Goal: Transaction & Acquisition: Purchase product/service

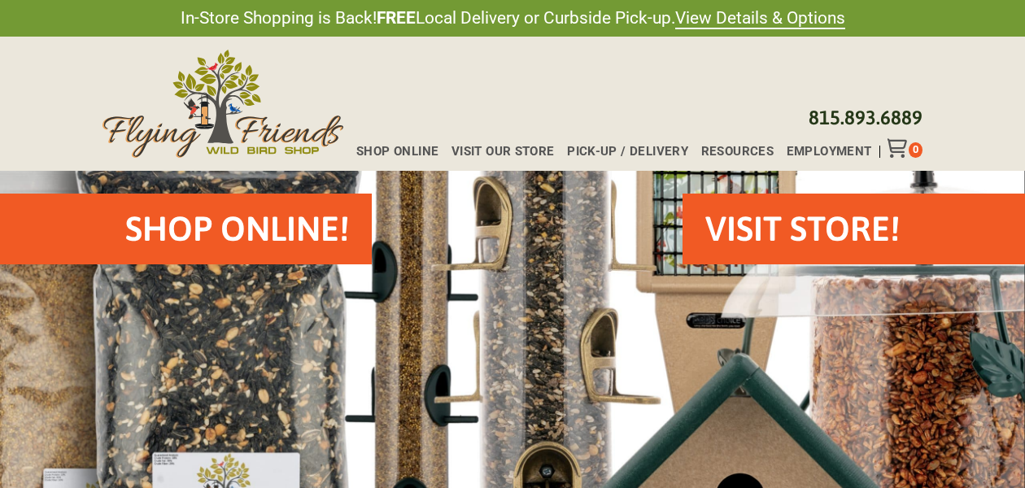
click at [239, 227] on h2 "Shop Online!" at bounding box center [237, 229] width 224 height 48
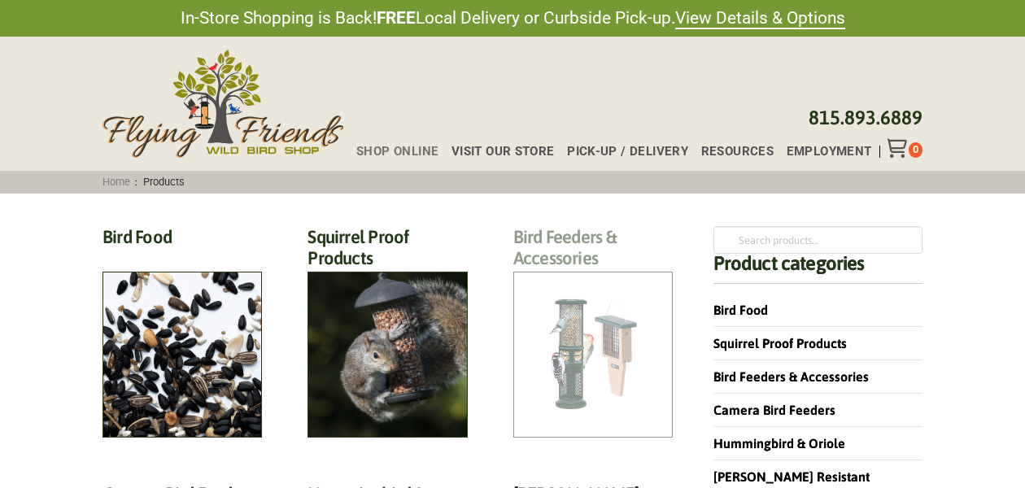
click at [563, 278] on h2 "Bird Feeders & Accessories (172)" at bounding box center [592, 252] width 159 height 52
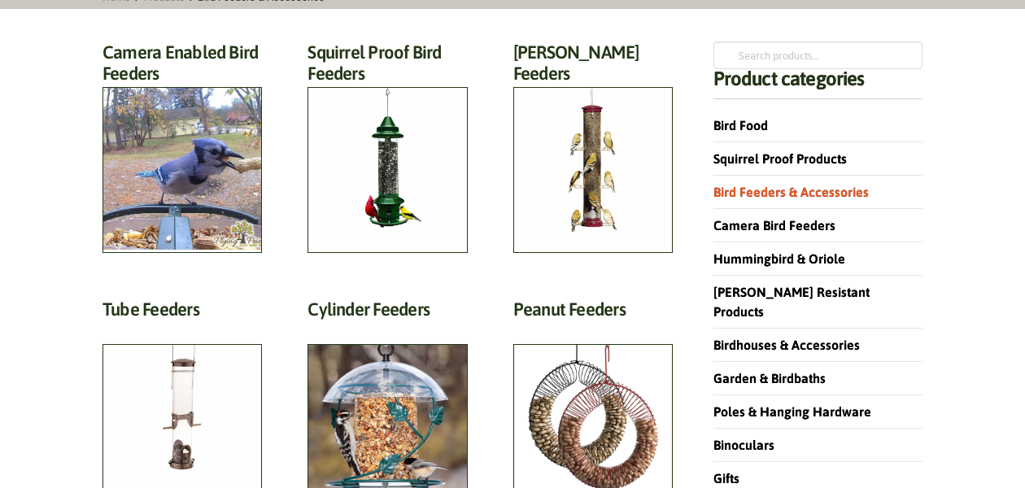
scroll to position [186, 0]
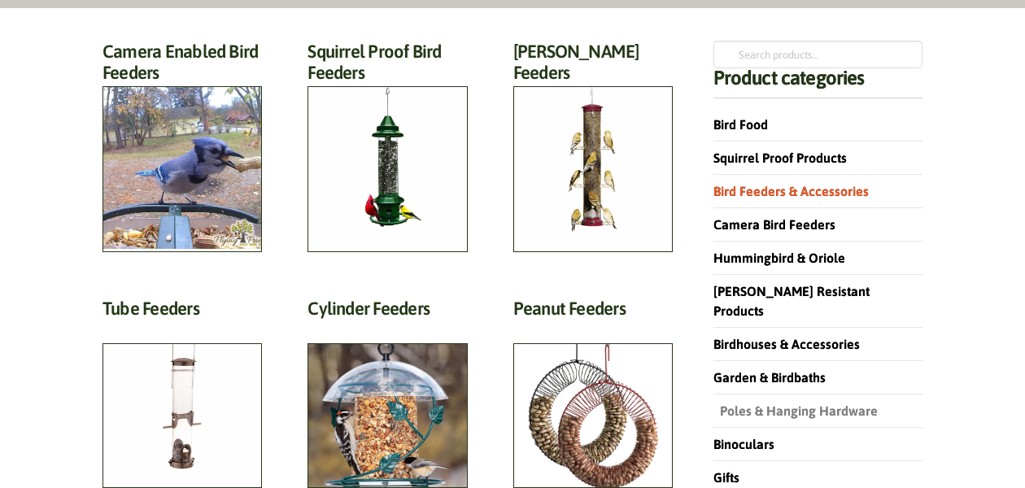
click at [775, 404] on link "Poles & Hanging Hardware" at bounding box center [796, 411] width 164 height 15
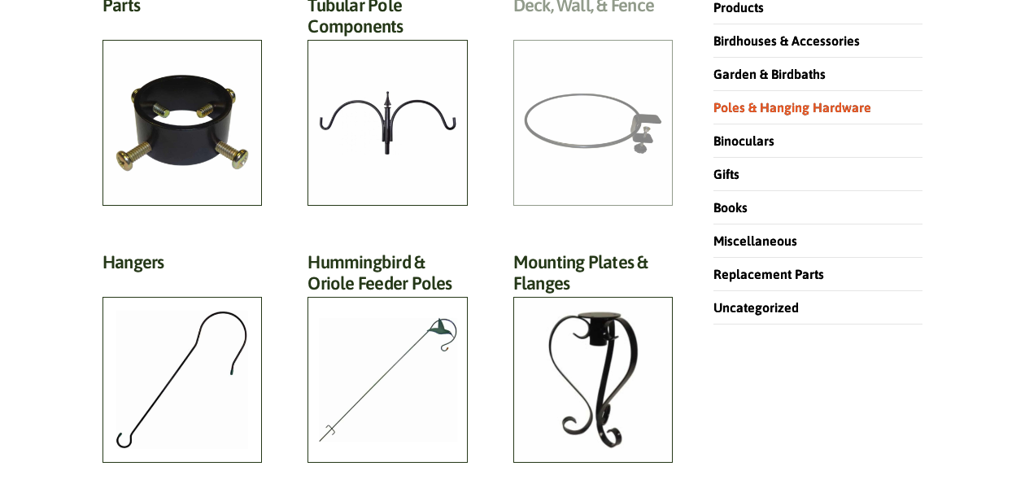
scroll to position [499, 0]
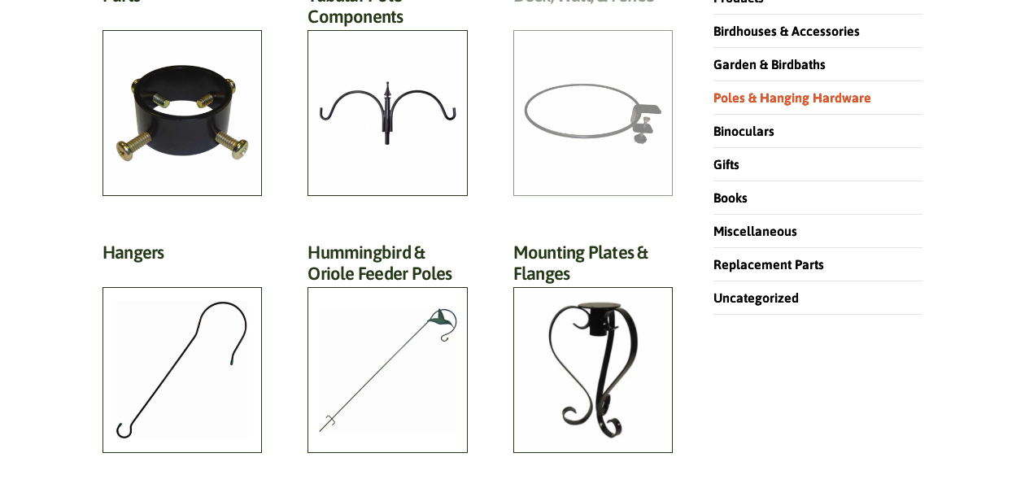
click at [577, 15] on h2 "Deck, Wall, & Fence (15)" at bounding box center [592, 0] width 159 height 30
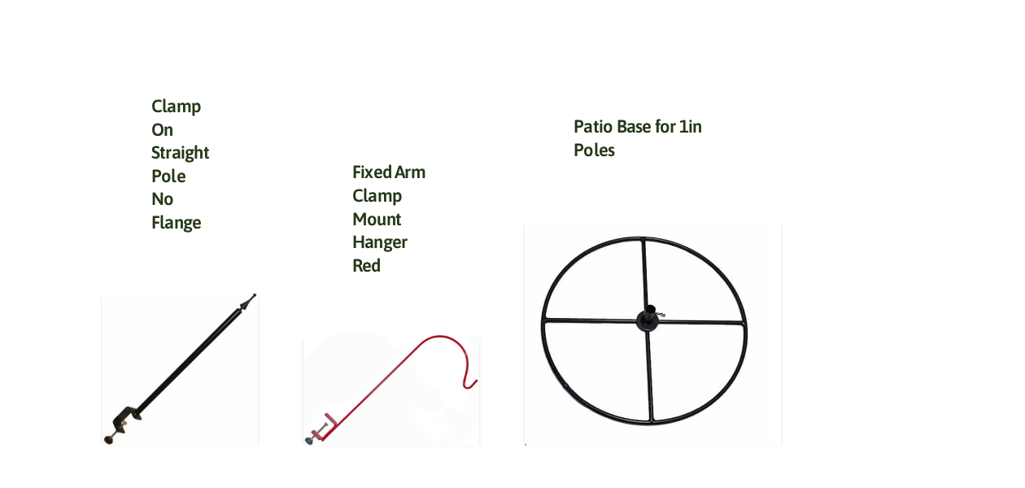
scroll to position [1492, 0]
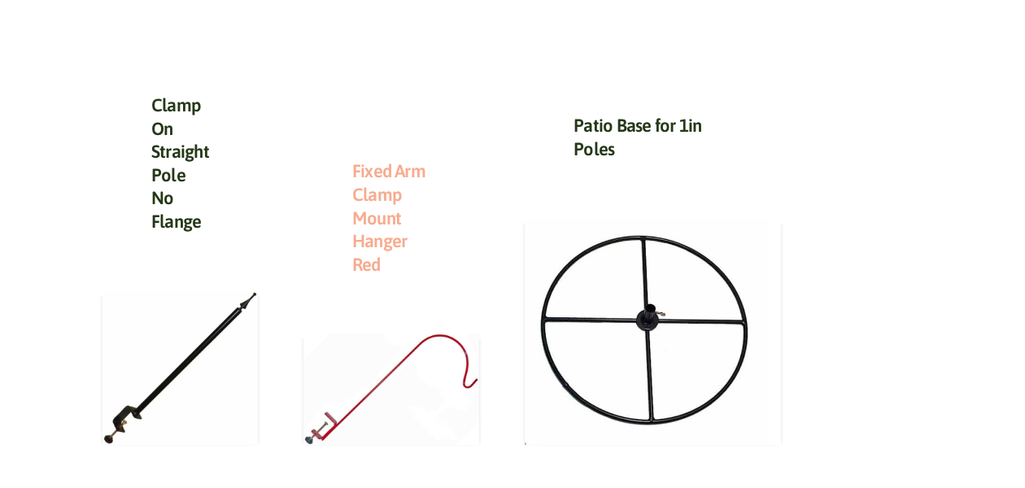
click at [376, 170] on link "Fixed Arm Clamp Mount Hanger Red" at bounding box center [388, 217] width 73 height 114
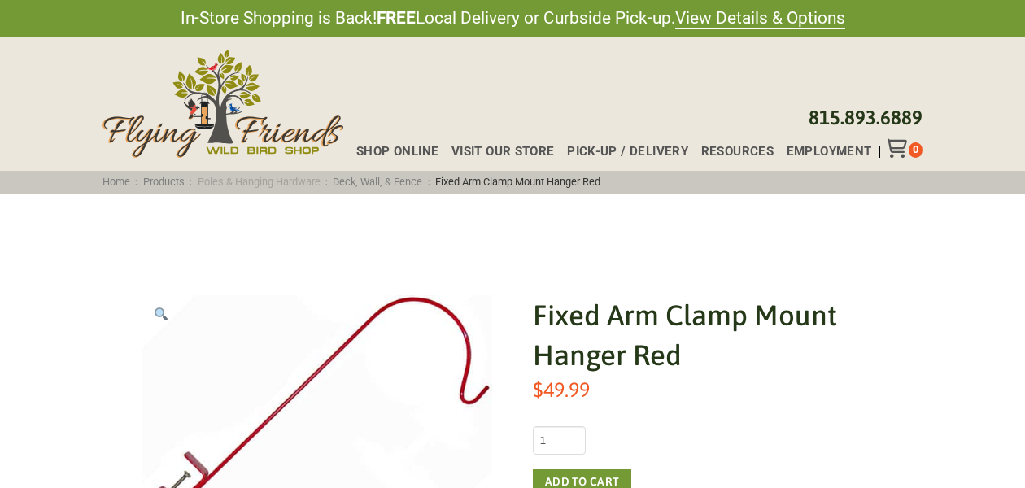
click at [304, 180] on link "Poles & Hanging Hardware" at bounding box center [258, 182] width 133 height 12
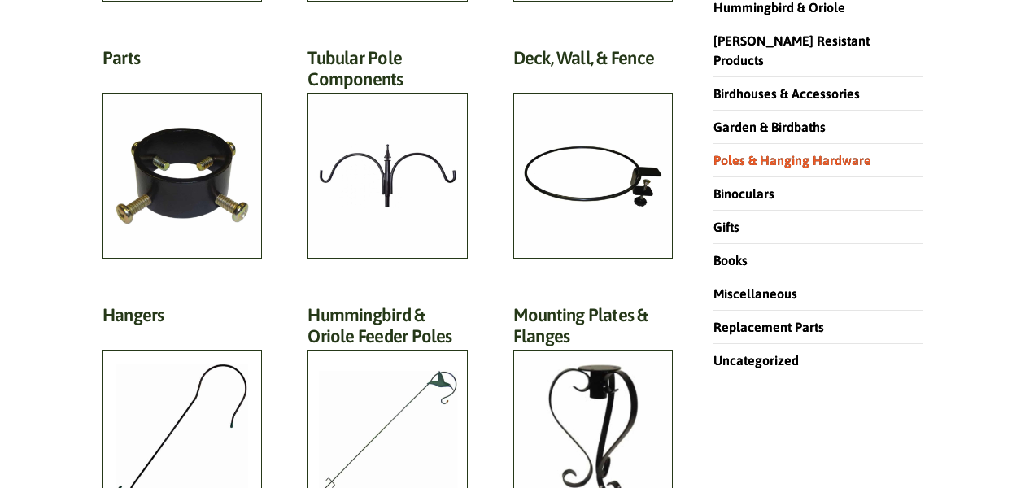
scroll to position [439, 0]
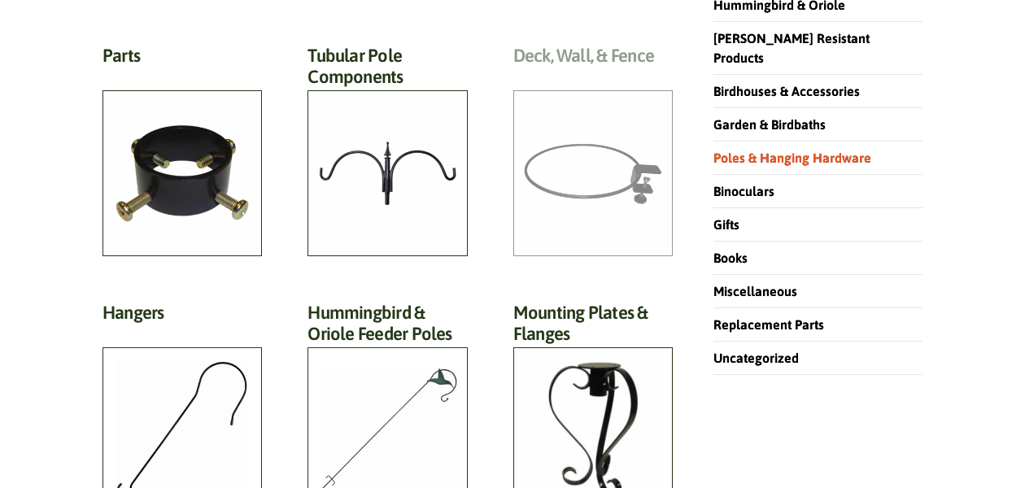
click at [582, 75] on h2 "Deck, Wall, & Fence (15)" at bounding box center [592, 60] width 159 height 30
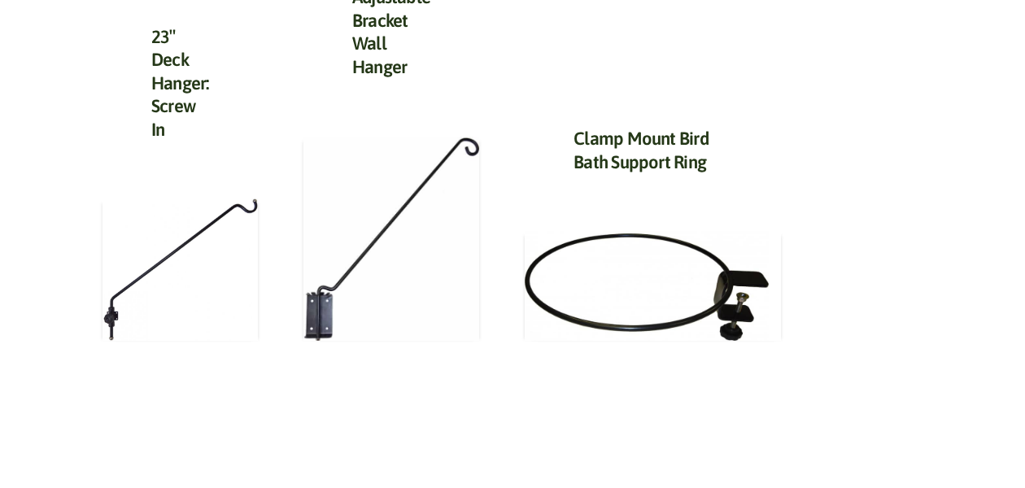
scroll to position [970, 0]
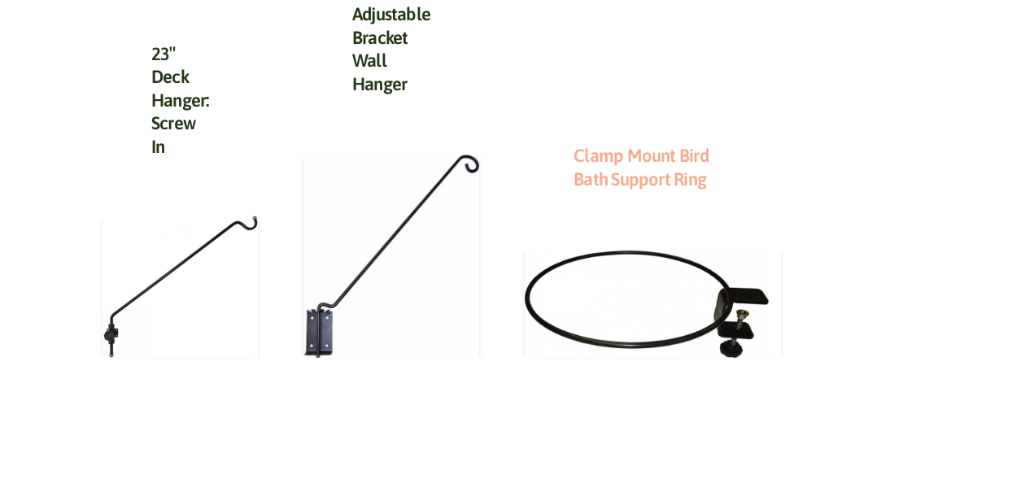
click at [585, 145] on link "Clamp Mount Bird Bath Support Ring" at bounding box center [641, 167] width 135 height 45
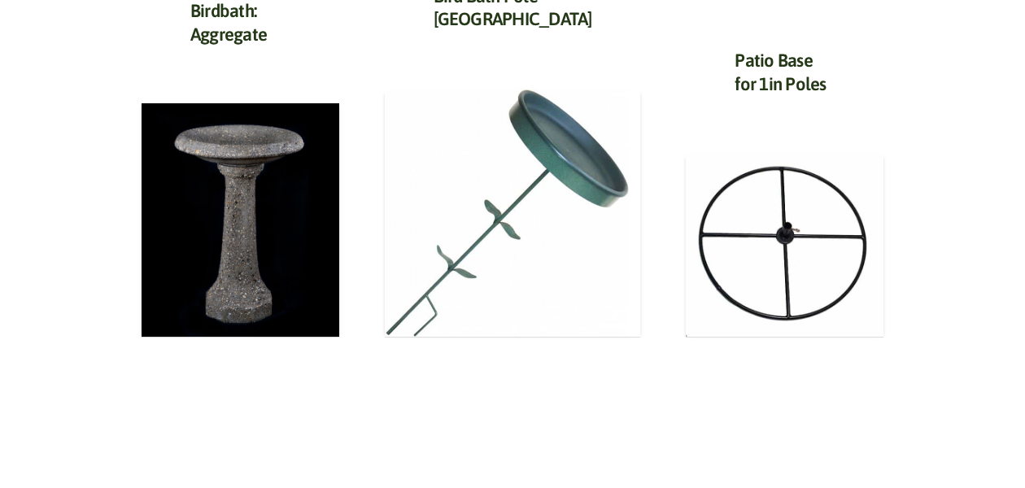
scroll to position [701, 0]
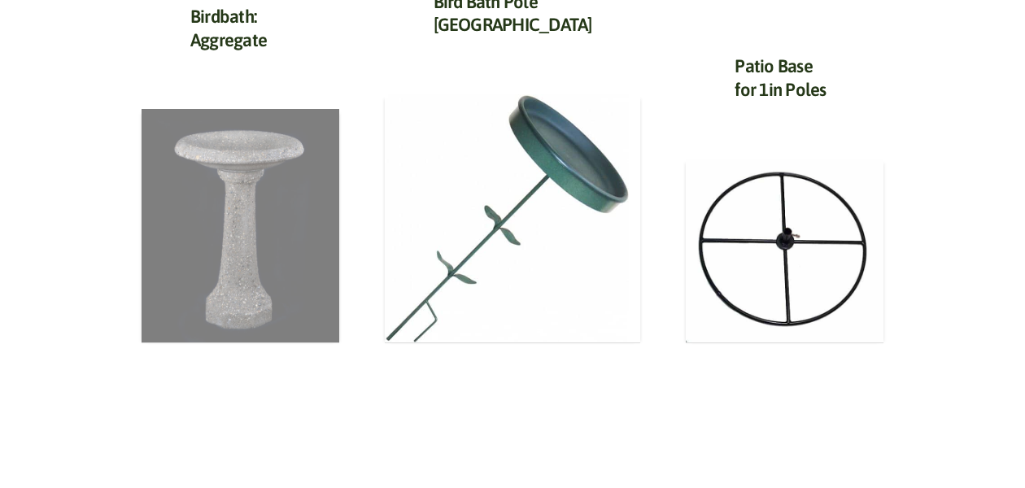
click at [260, 267] on img at bounding box center [241, 226] width 198 height 234
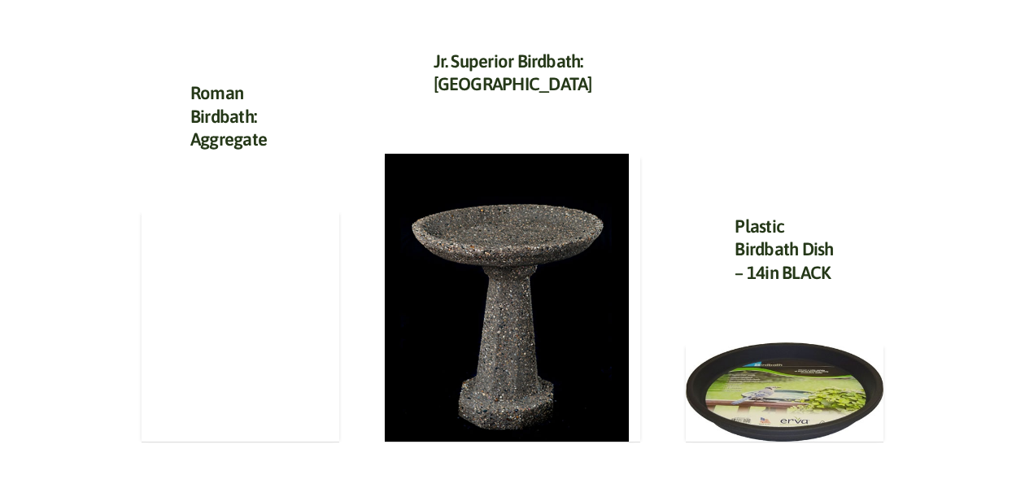
scroll to position [843, 0]
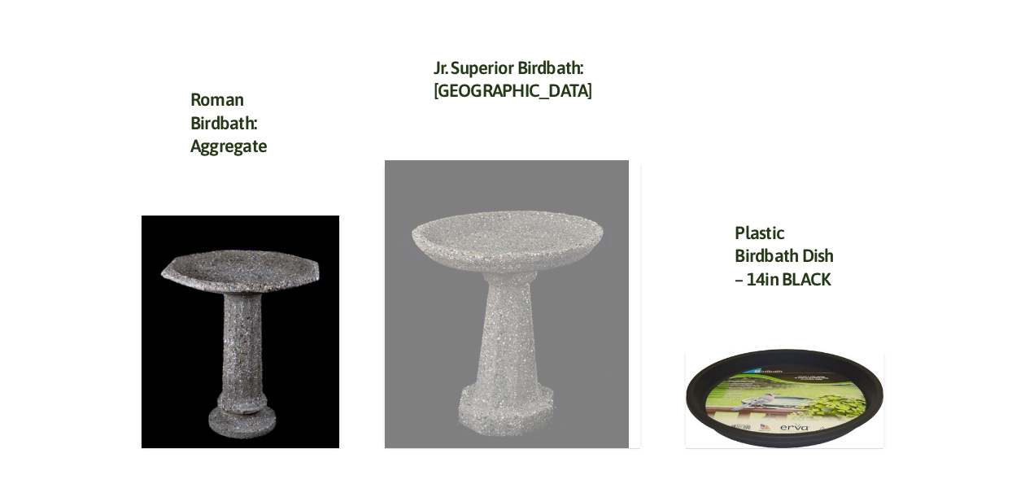
click at [503, 356] on img at bounding box center [507, 304] width 244 height 289
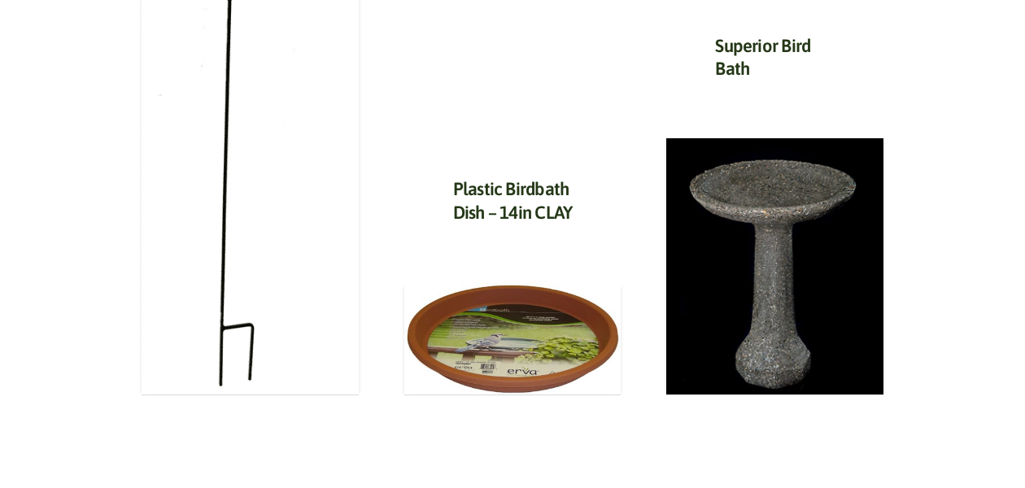
scroll to position [1058, 0]
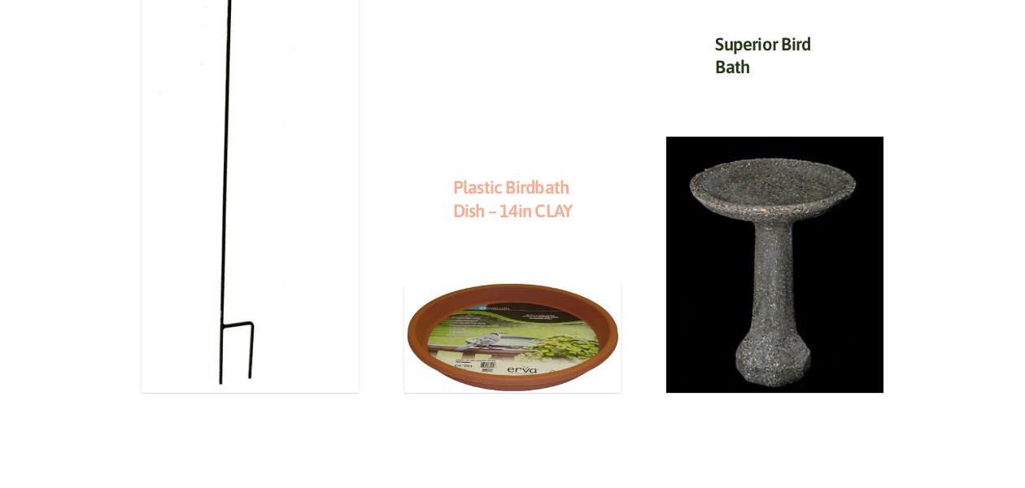
click at [509, 188] on link "Plastic Birdbath Dish – 14in CLAY" at bounding box center [513, 199] width 120 height 45
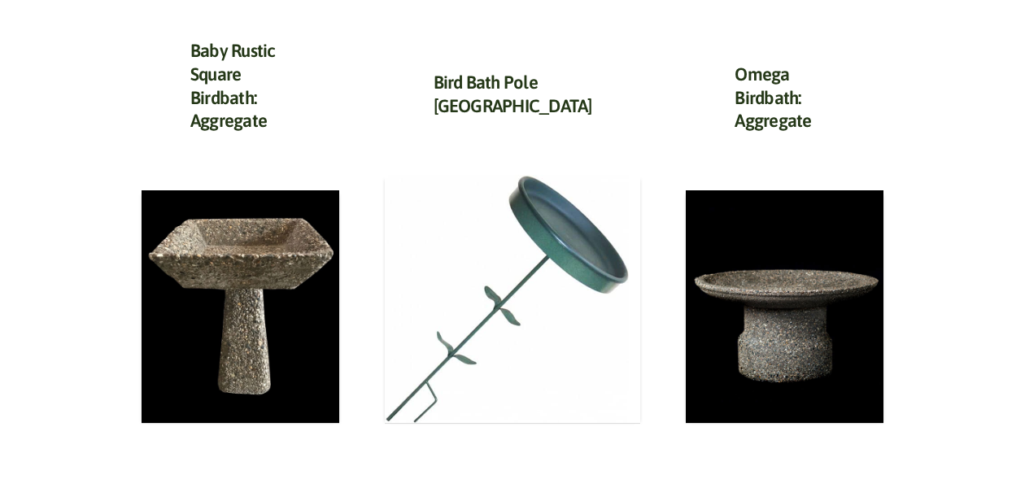
scroll to position [645, 0]
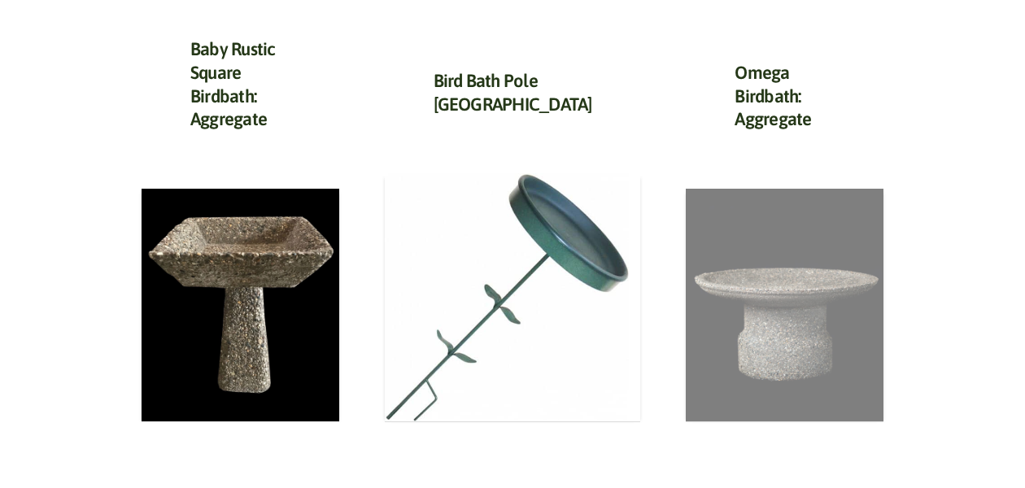
click at [758, 373] on img at bounding box center [785, 306] width 198 height 234
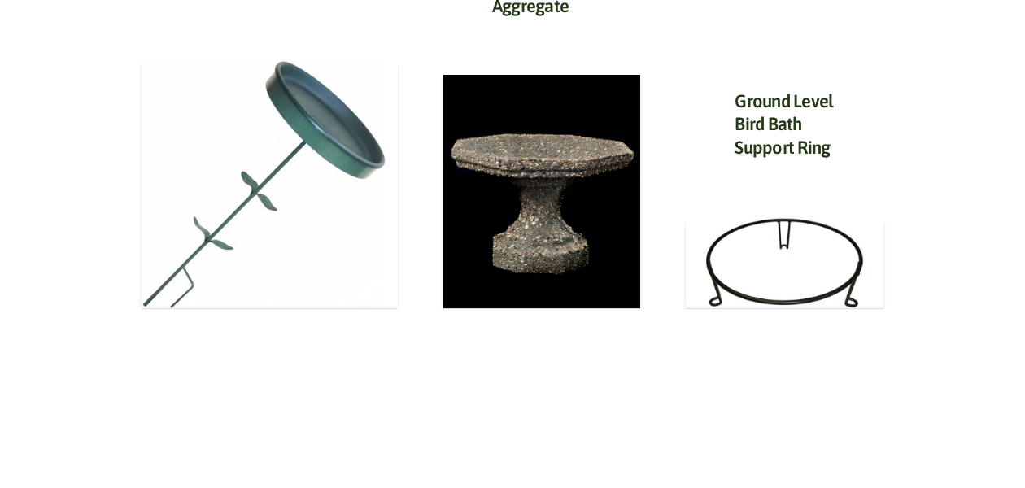
scroll to position [956, 0]
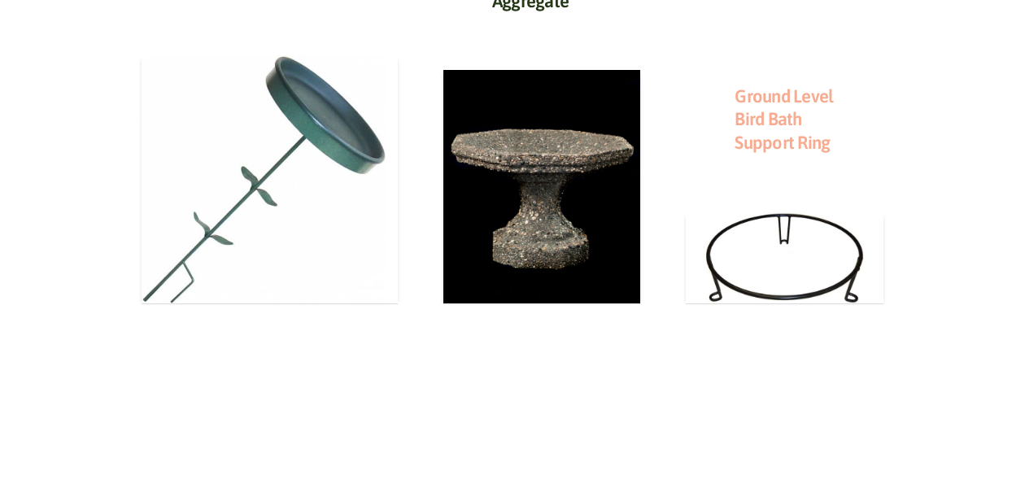
click at [759, 135] on link "Ground Level Bird Bath Support Ring" at bounding box center [784, 119] width 98 height 68
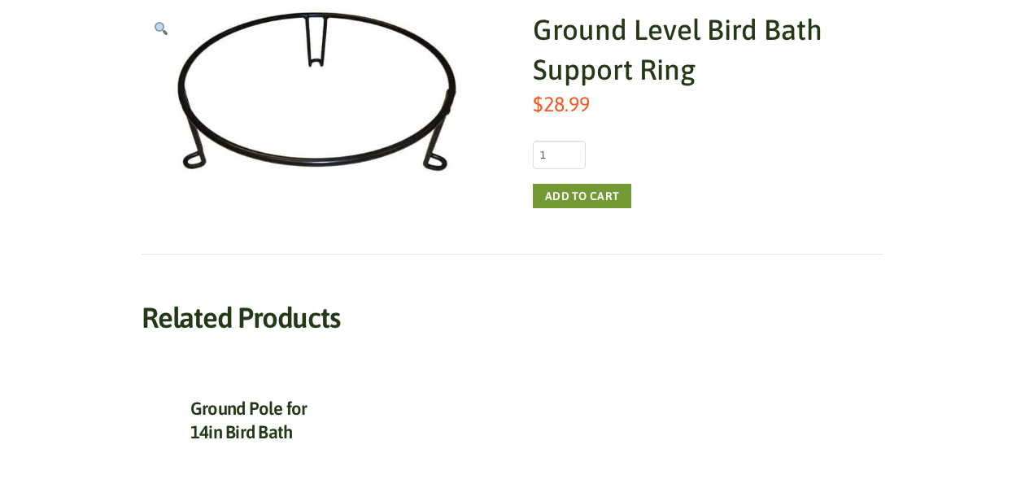
scroll to position [283, 0]
